Goal: Find specific page/section: Find specific page/section

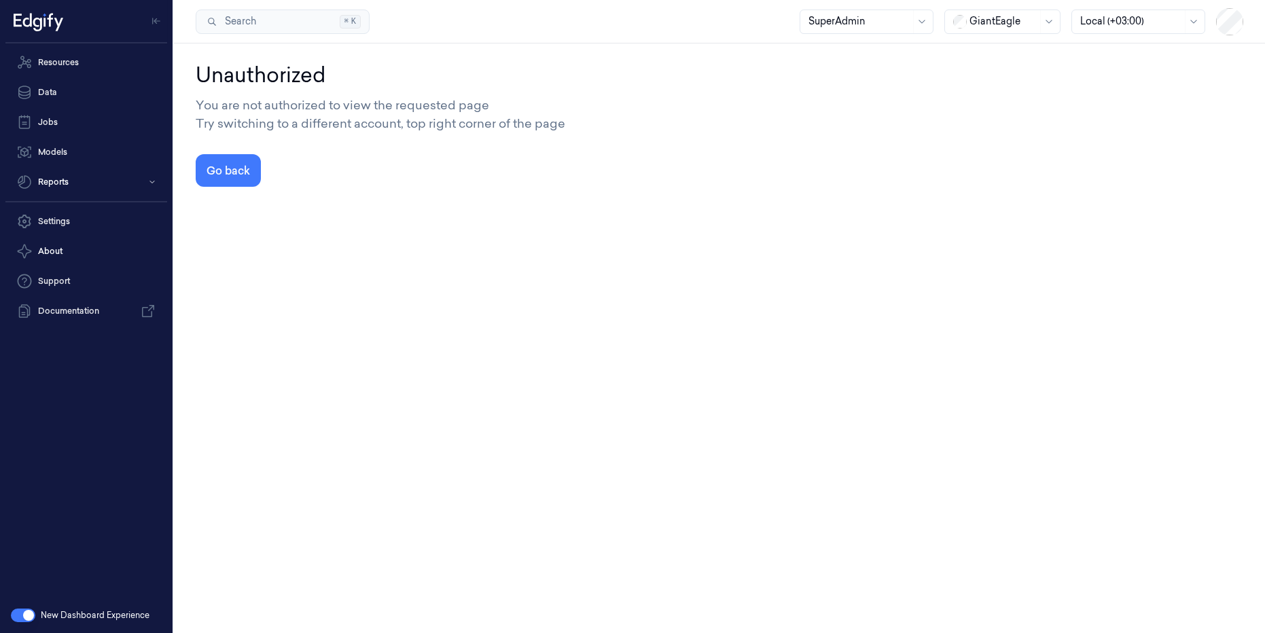
drag, startPoint x: 236, startPoint y: 172, endPoint x: 985, endPoint y: 37, distance: 760.9
click at [960, 46] on div "Unauthorized You are not authorized to view the requested page Try switching to…" at bounding box center [719, 338] width 1091 height 590
click at [1028, 27] on div at bounding box center [1004, 21] width 68 height 14
click at [1006, 46] on div "DollarGeneral" at bounding box center [995, 51] width 84 height 14
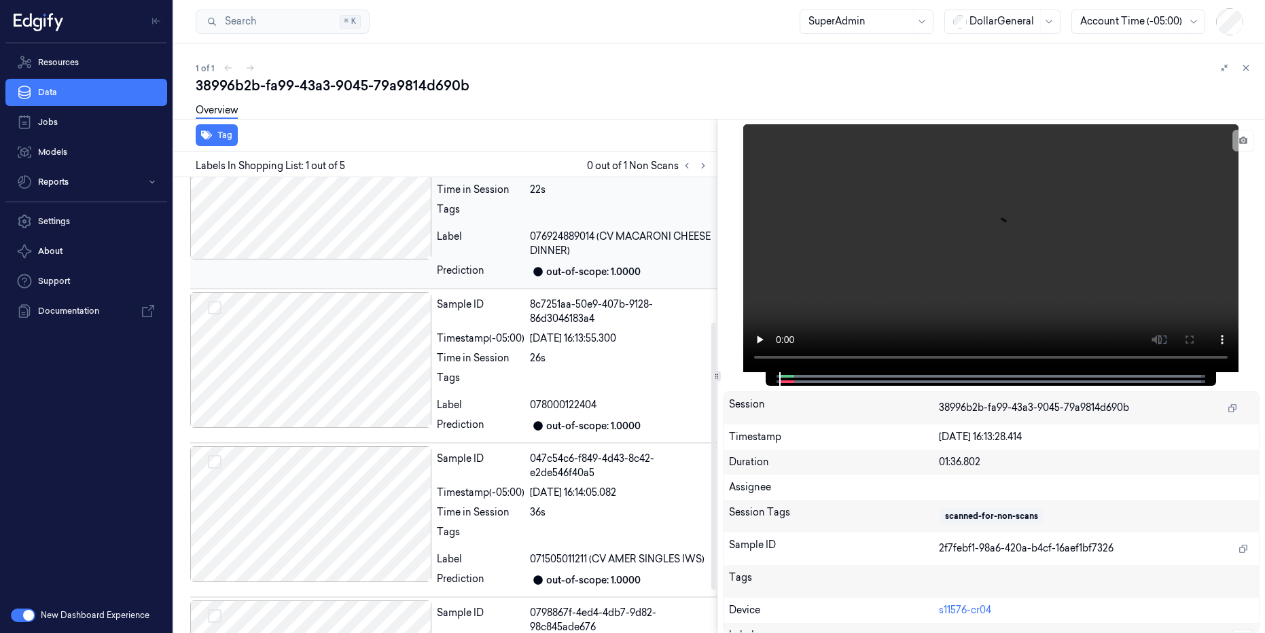
scroll to position [320, 0]
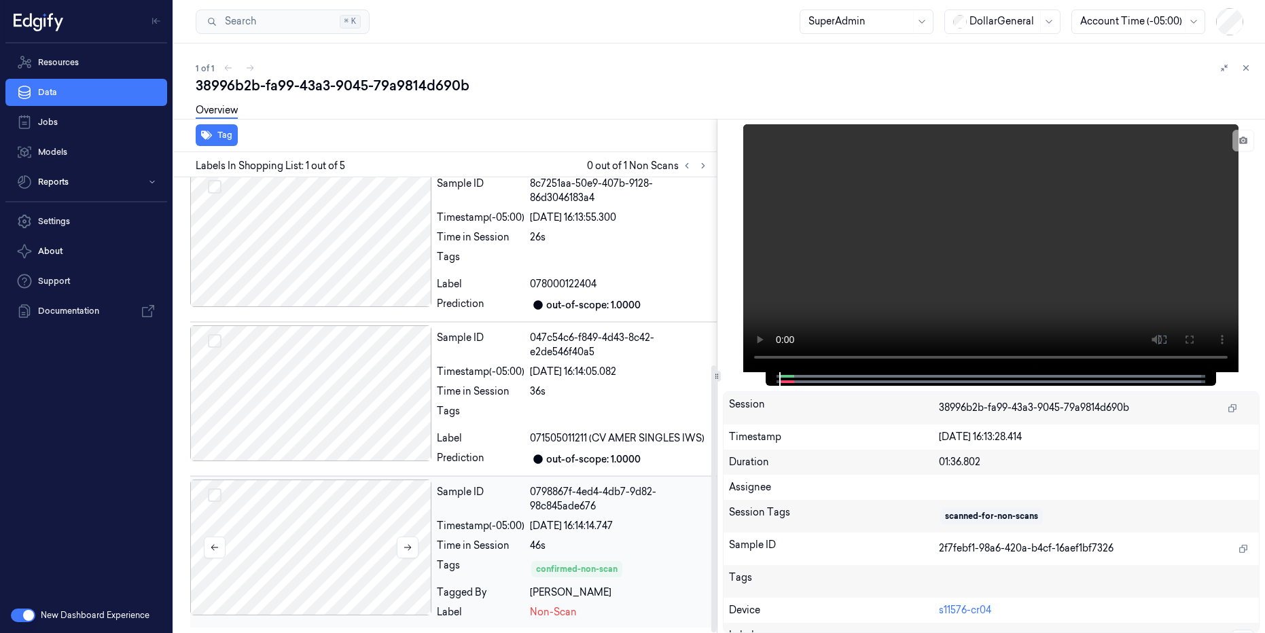
click at [340, 524] on div at bounding box center [310, 548] width 241 height 136
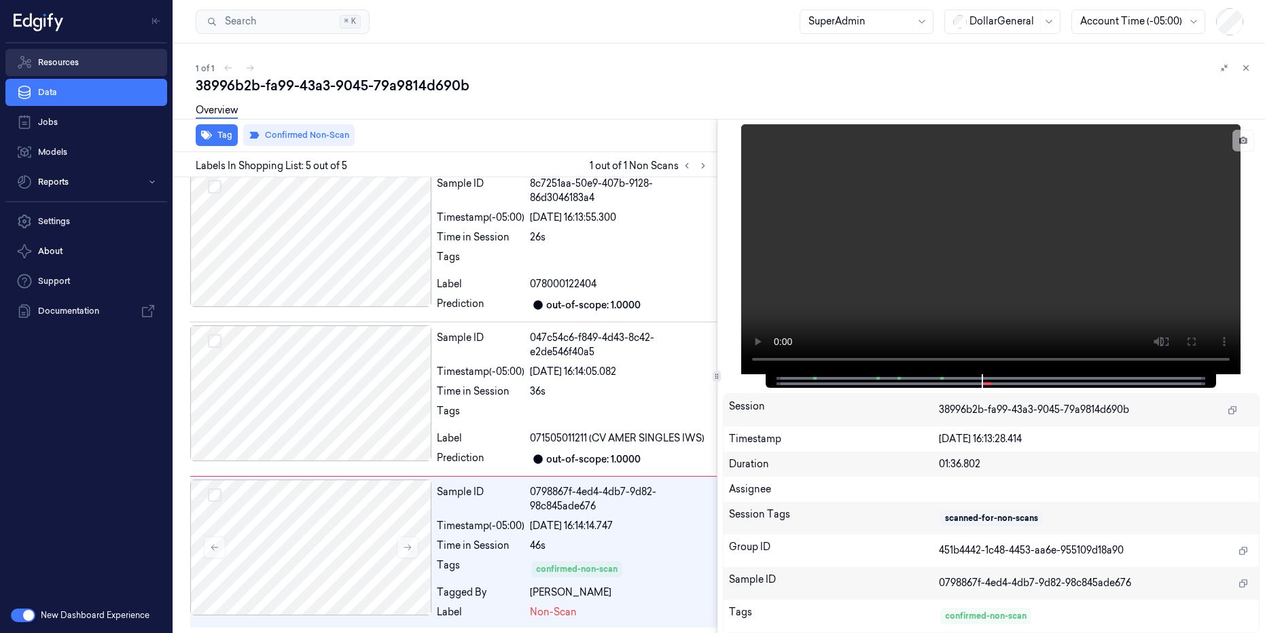
click at [67, 60] on link "Resources" at bounding box center [86, 62] width 162 height 27
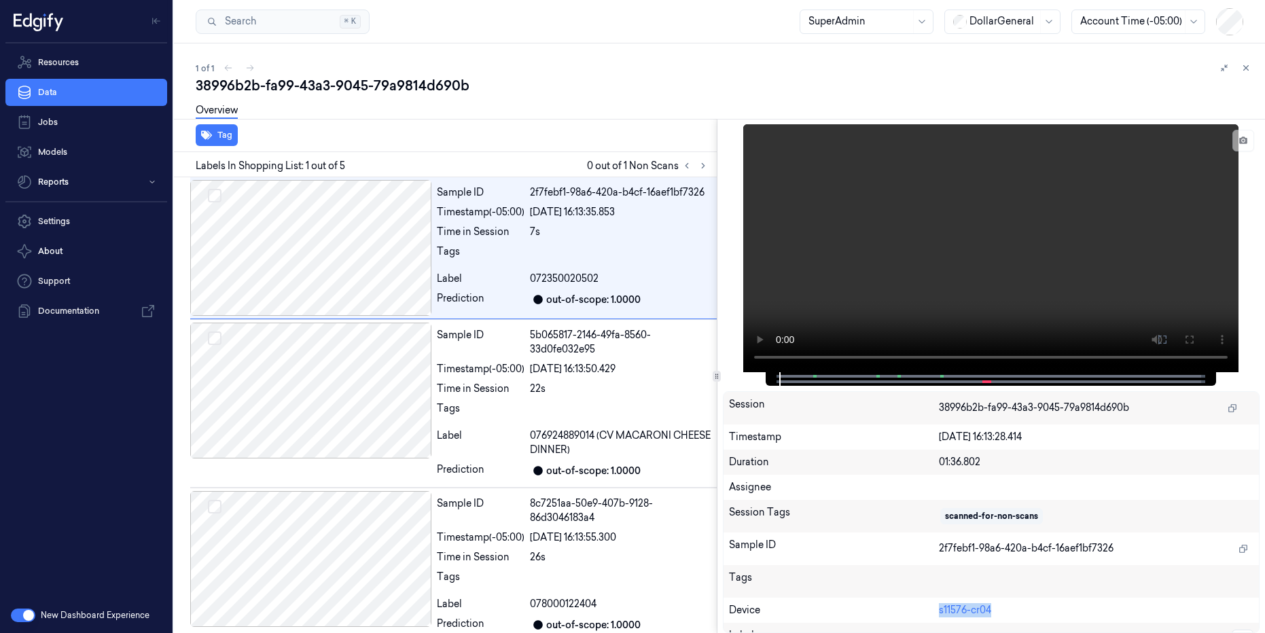
drag, startPoint x: 1009, startPoint y: 608, endPoint x: 936, endPoint y: 614, distance: 73.6
click at [936, 614] on div "Device s11576-cr04" at bounding box center [992, 610] width 536 height 25
click at [975, 610] on link "s11576-cr04" at bounding box center [965, 610] width 52 height 12
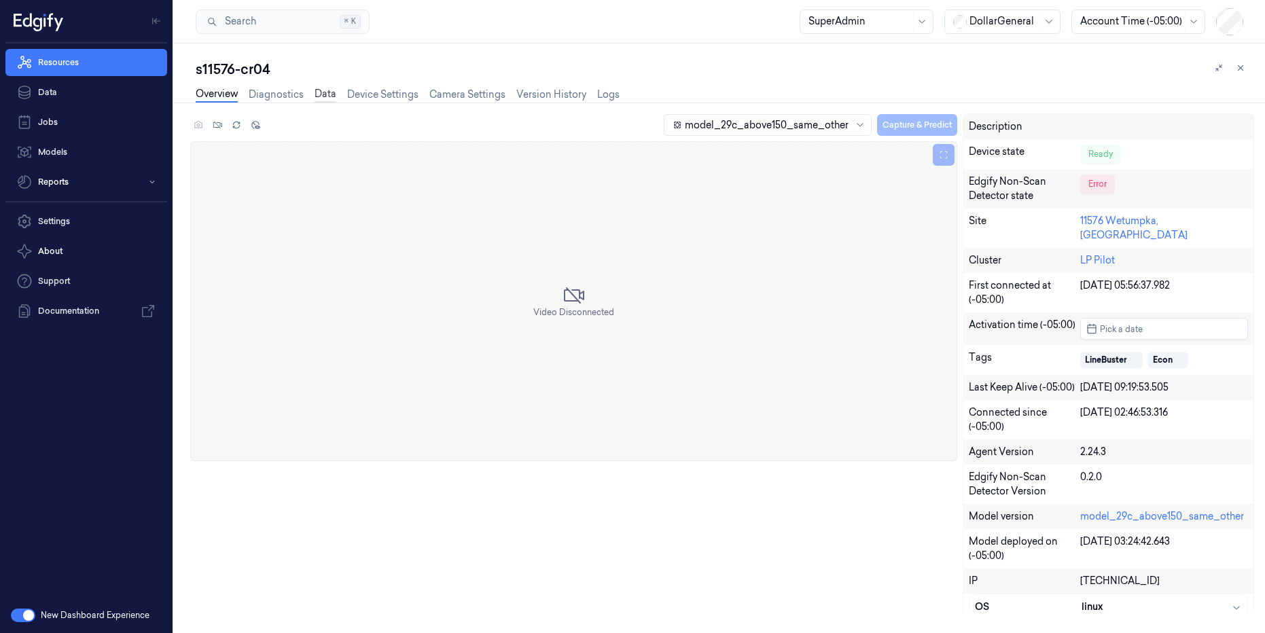
click at [332, 95] on link "Data" at bounding box center [326, 95] width 22 height 16
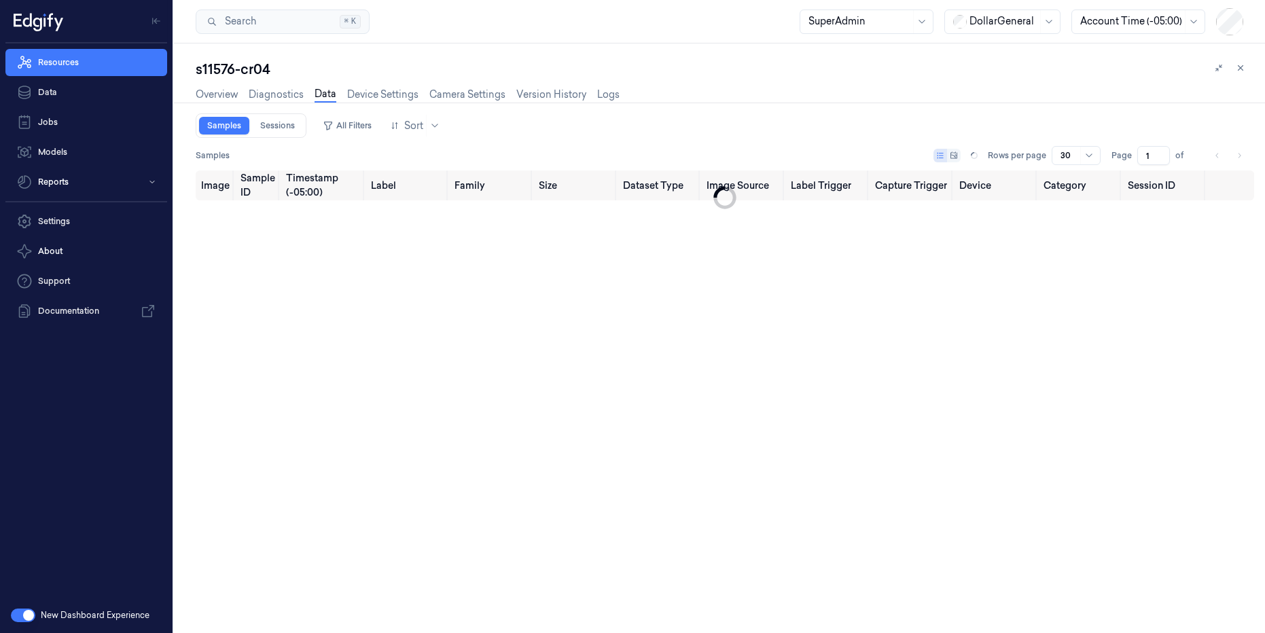
type input "0"
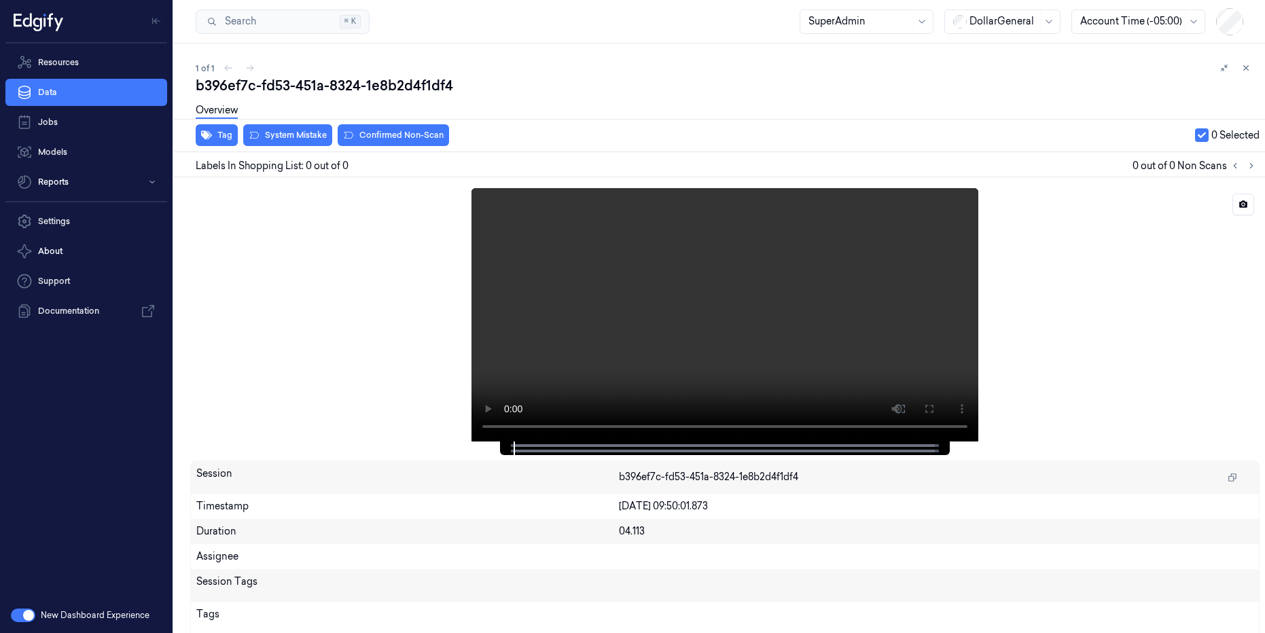
click at [824, 350] on video at bounding box center [725, 314] width 507 height 253
click at [729, 307] on video at bounding box center [725, 314] width 507 height 253
